Goal: Use online tool/utility: Utilize a website feature to perform a specific function

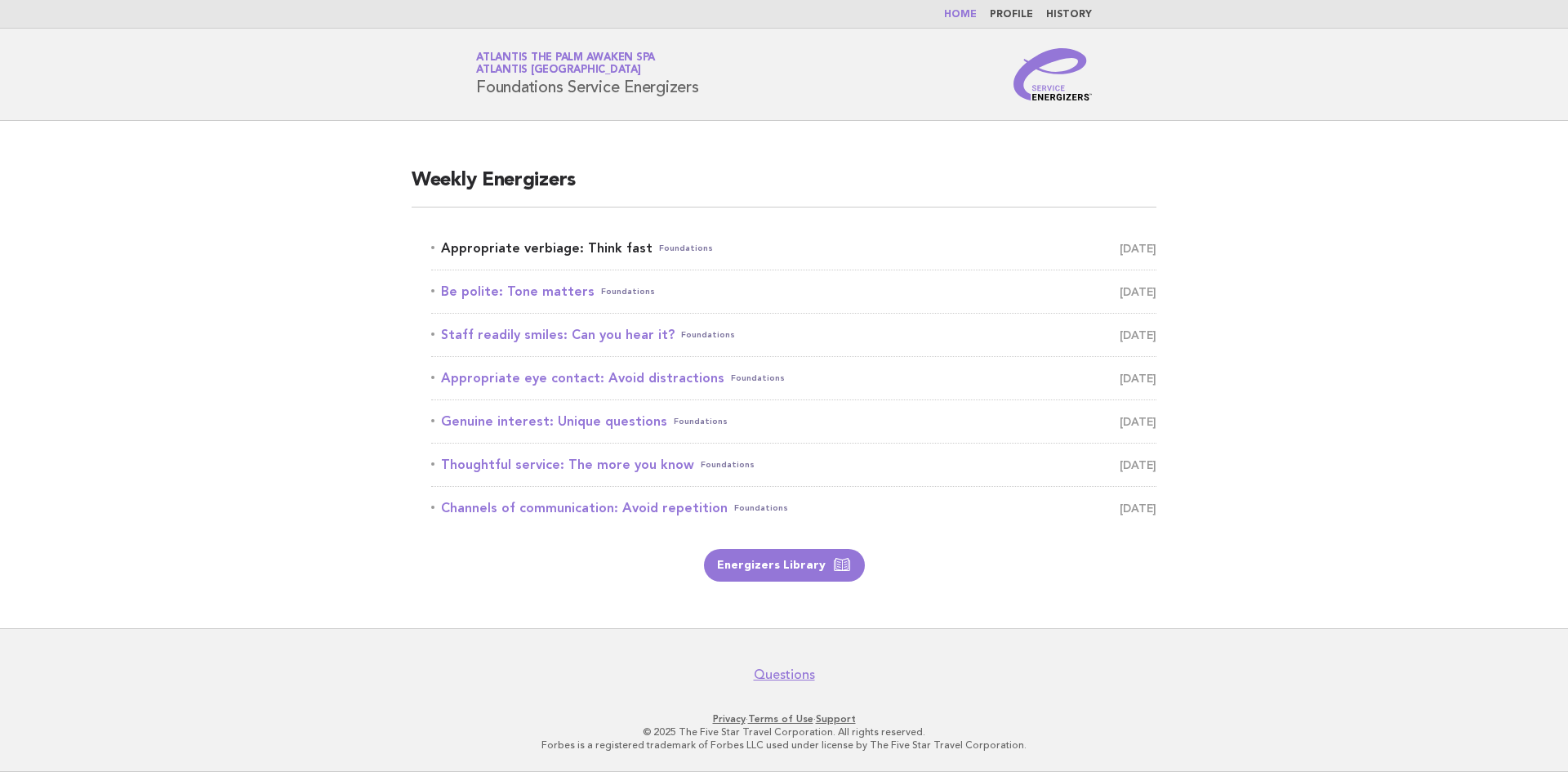
click at [572, 248] on link "Appropriate verbiage: Think fast Foundations September 19" at bounding box center [794, 248] width 725 height 23
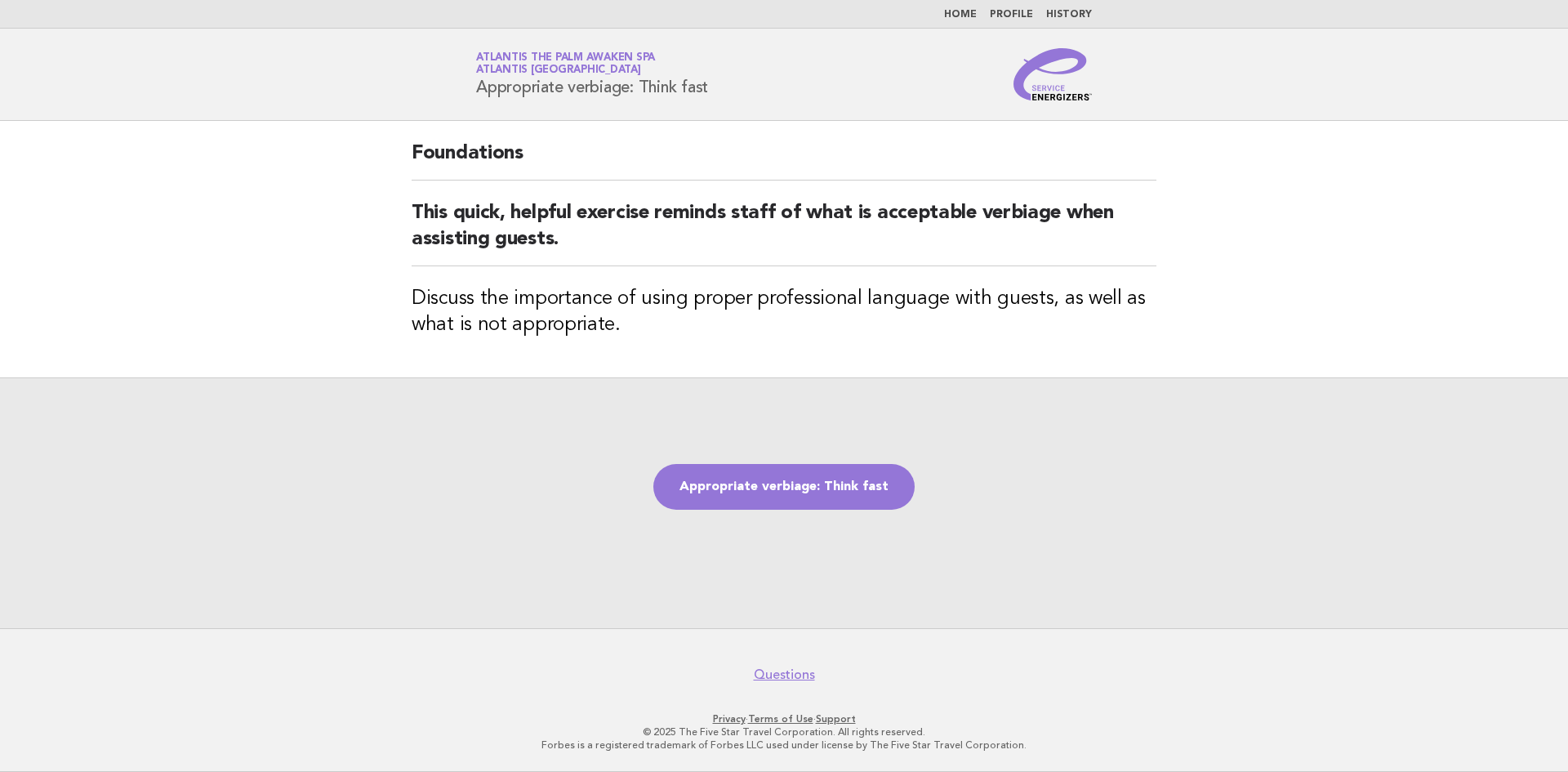
click at [779, 495] on link "Appropriate verbiage: Think fast" at bounding box center [783, 487] width 262 height 46
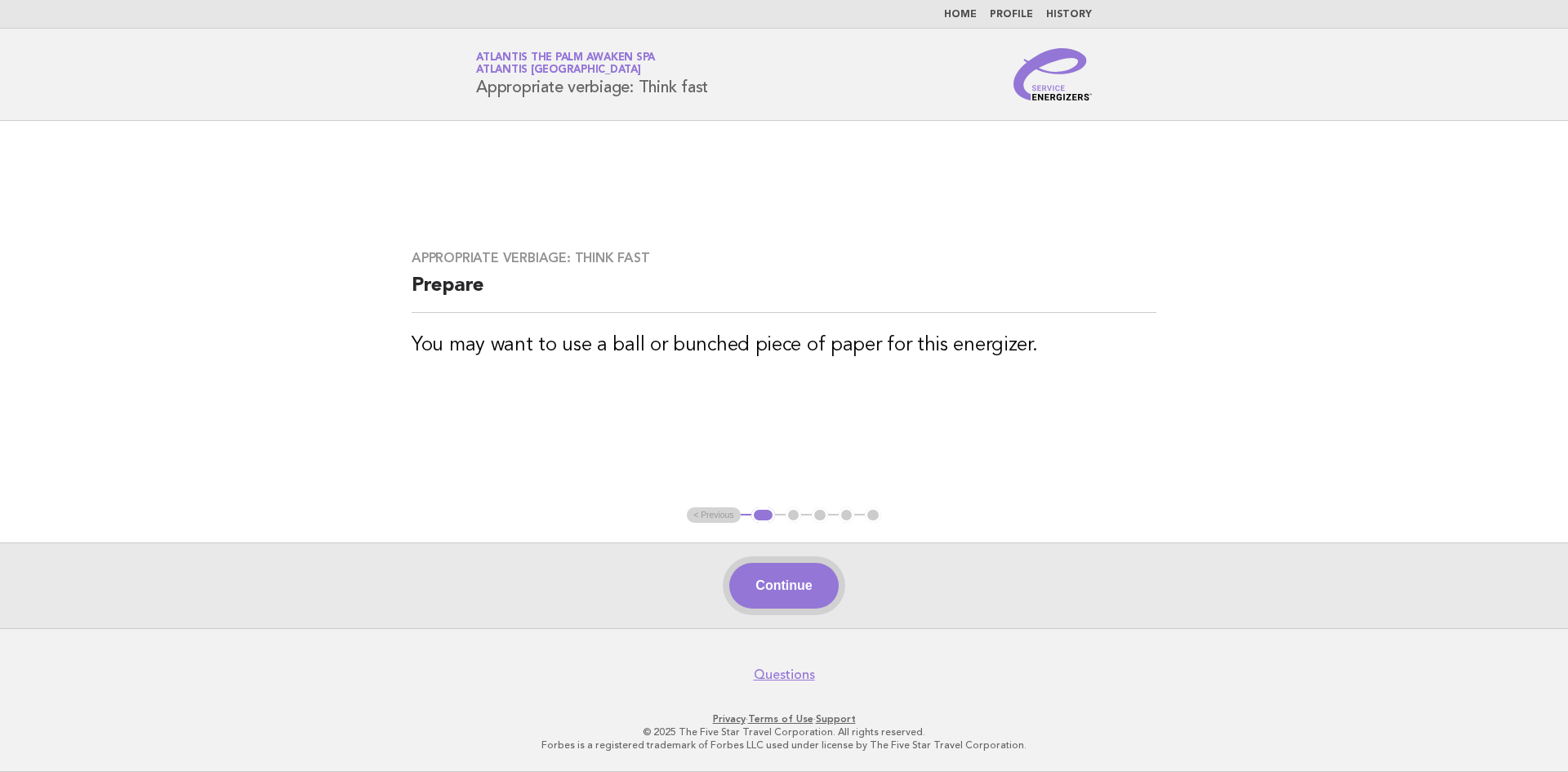
click at [802, 593] on button "Continue" at bounding box center [783, 586] width 108 height 46
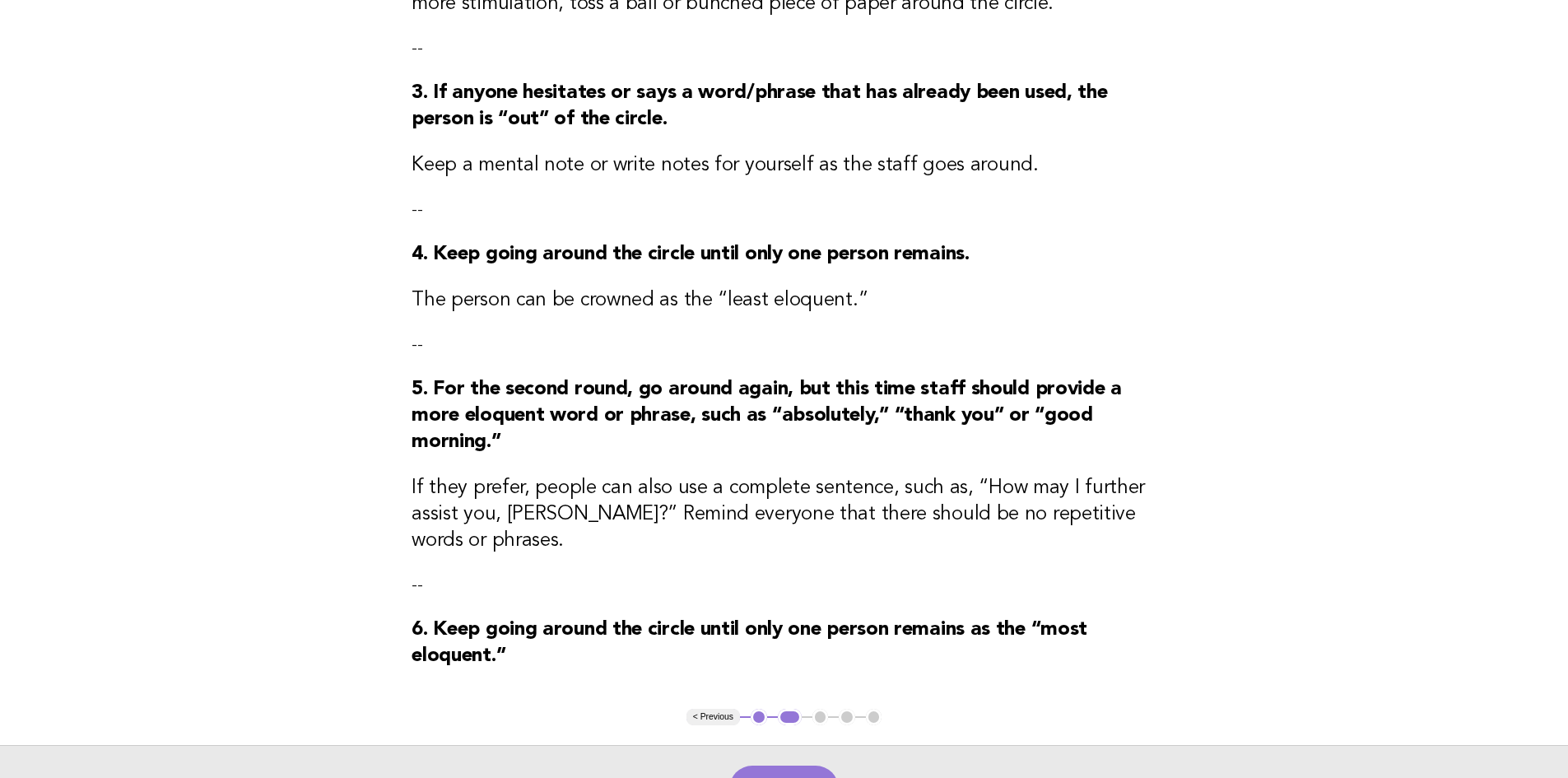
scroll to position [675, 0]
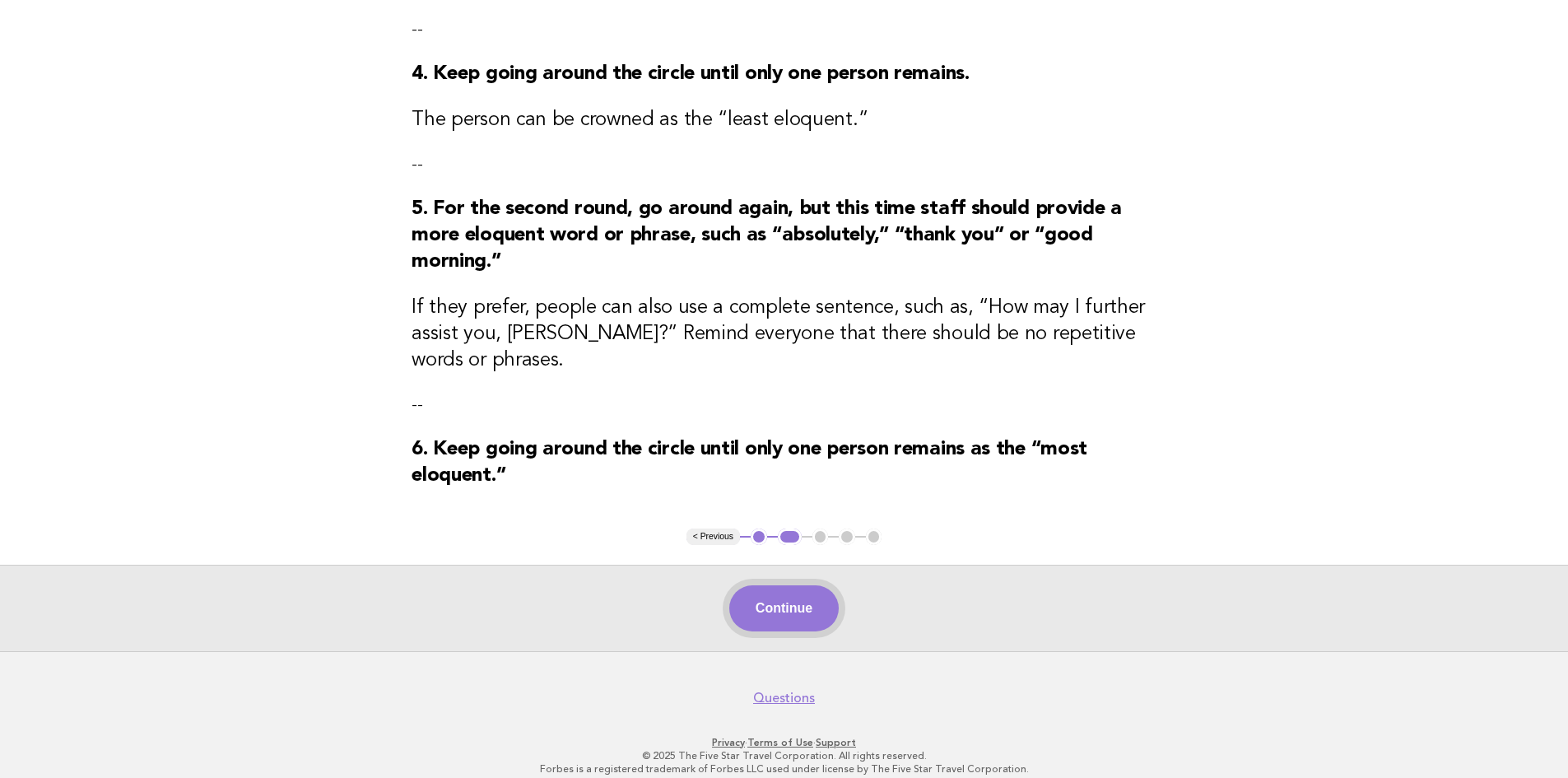
click at [785, 593] on button "Continue" at bounding box center [784, 609] width 109 height 46
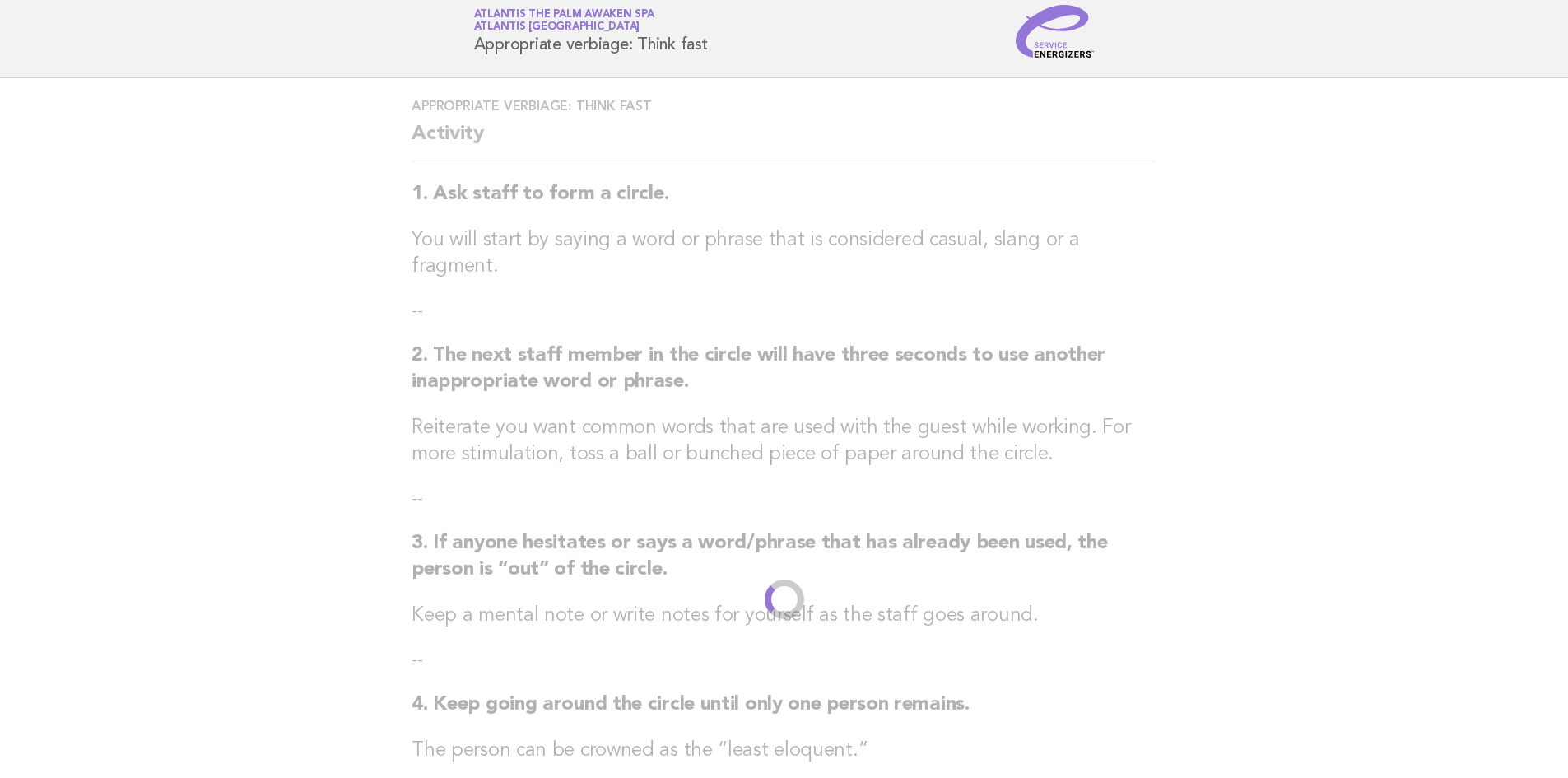
scroll to position [0, 0]
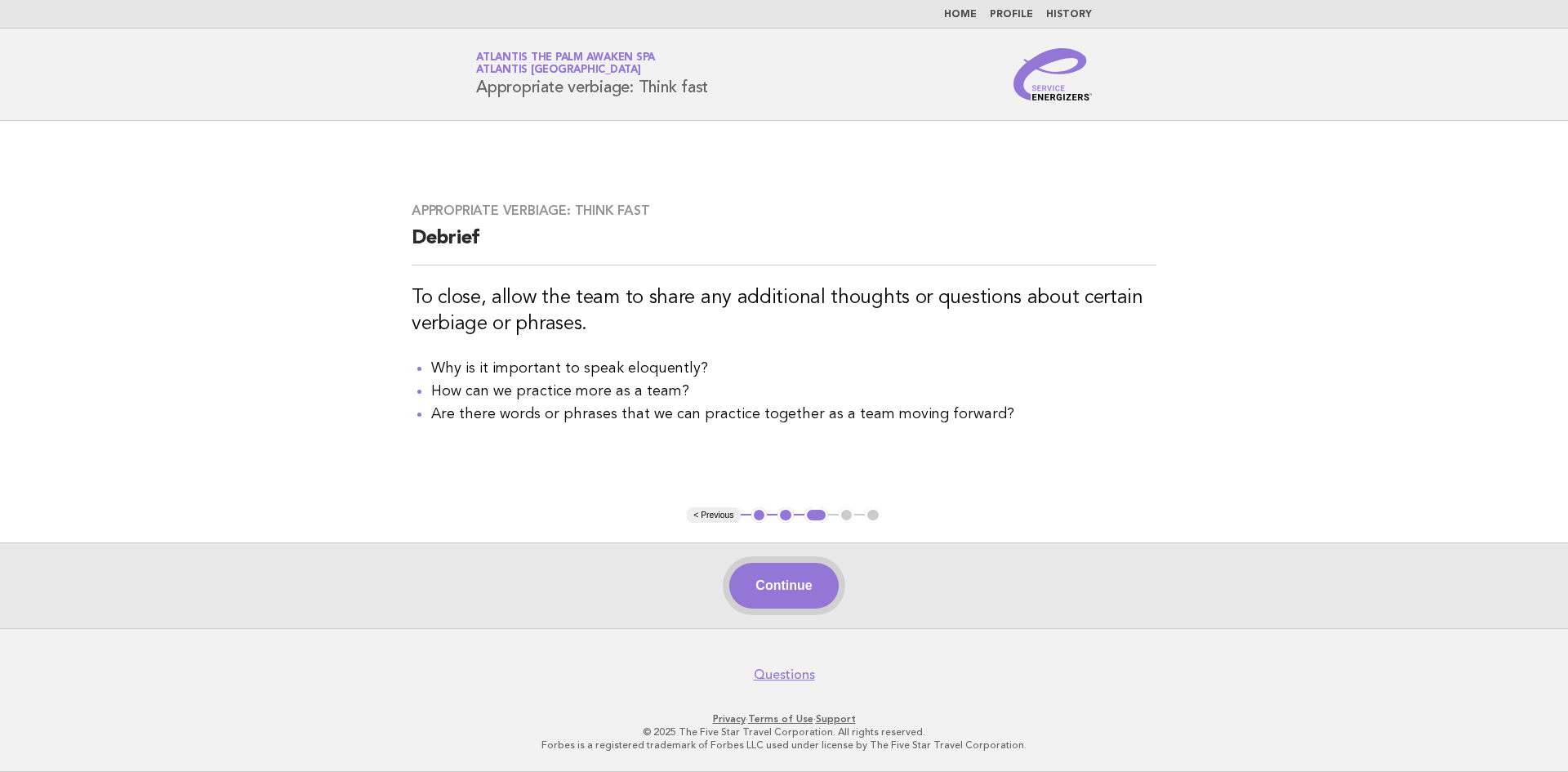
click at [772, 581] on button "Continue" at bounding box center [783, 586] width 108 height 46
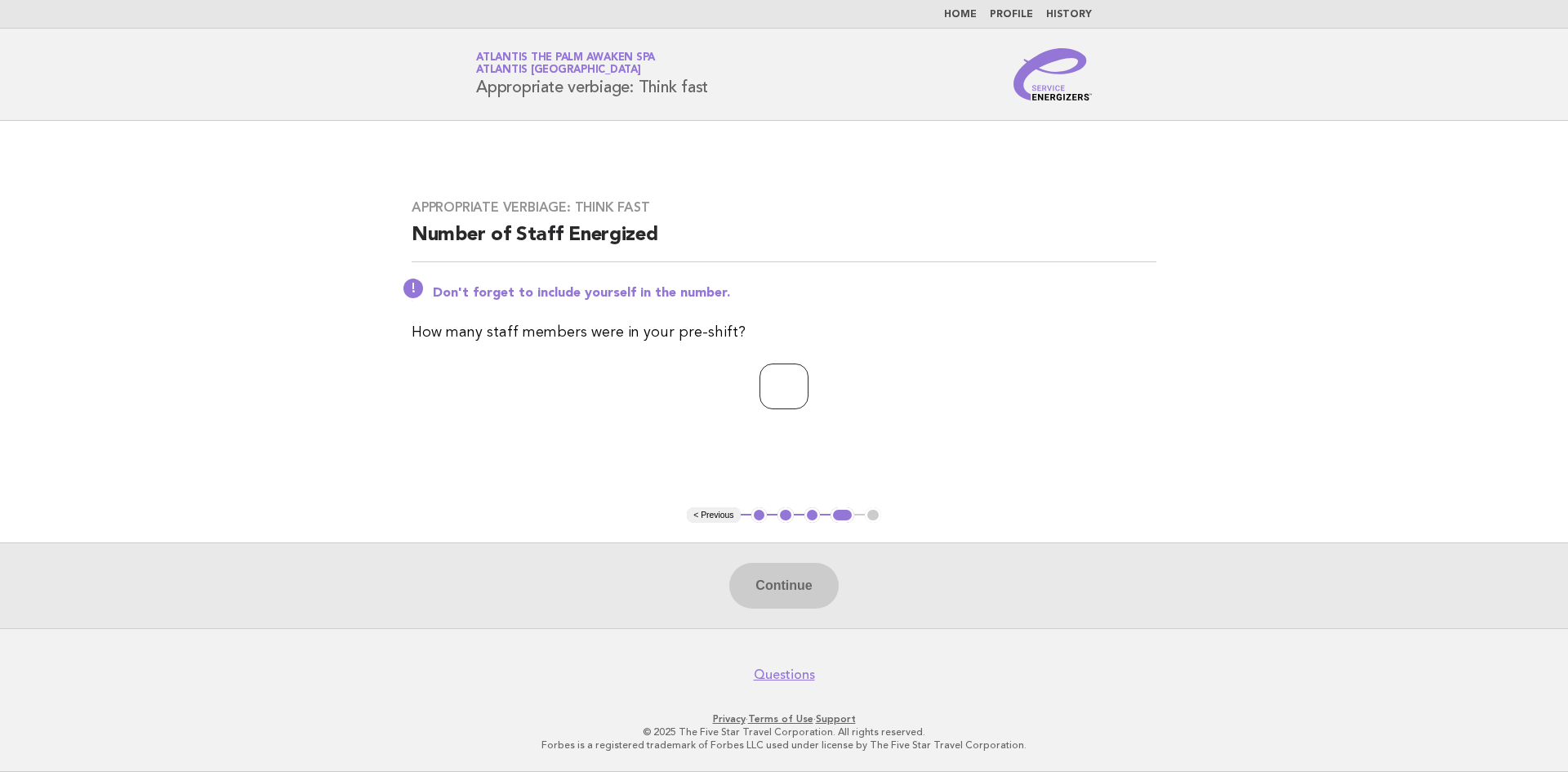
click at [772, 384] on input "number" at bounding box center [783, 386] width 49 height 46
type input "*"
click at [818, 584] on button "Continue" at bounding box center [783, 586] width 108 height 46
